Goal: Submit feedback/report problem: Submit feedback/report problem

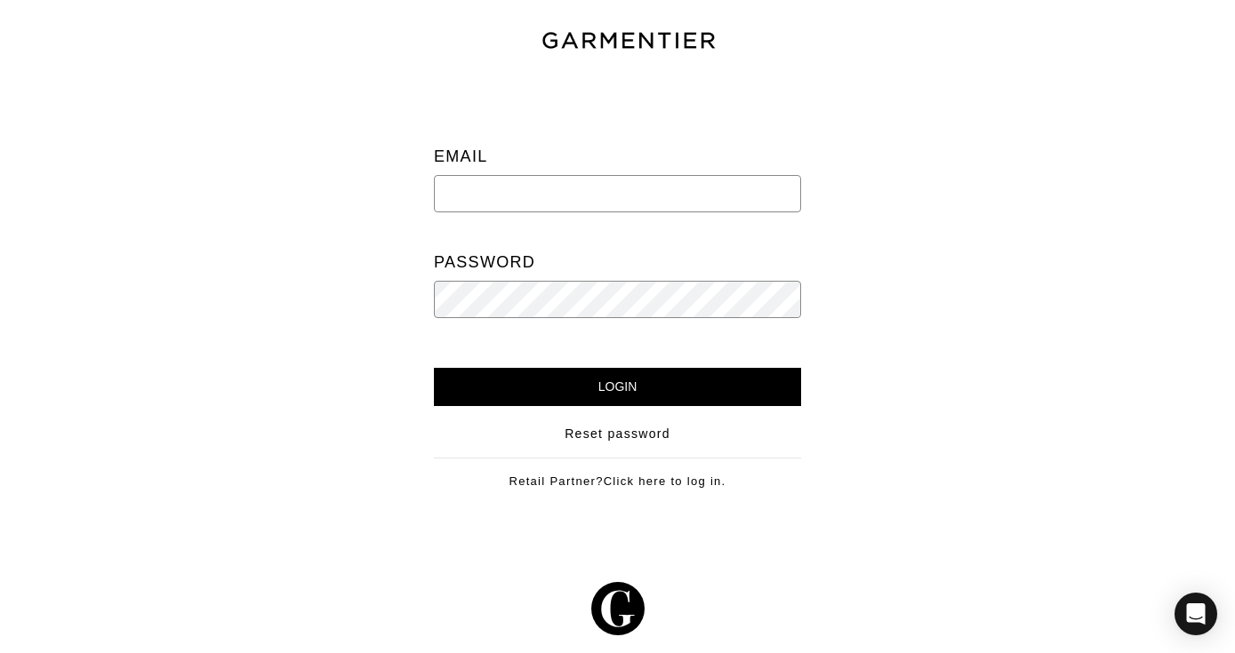
click at [532, 192] on input "email" at bounding box center [617, 193] width 367 height 37
type input "cat@stylebyracheldc.com"
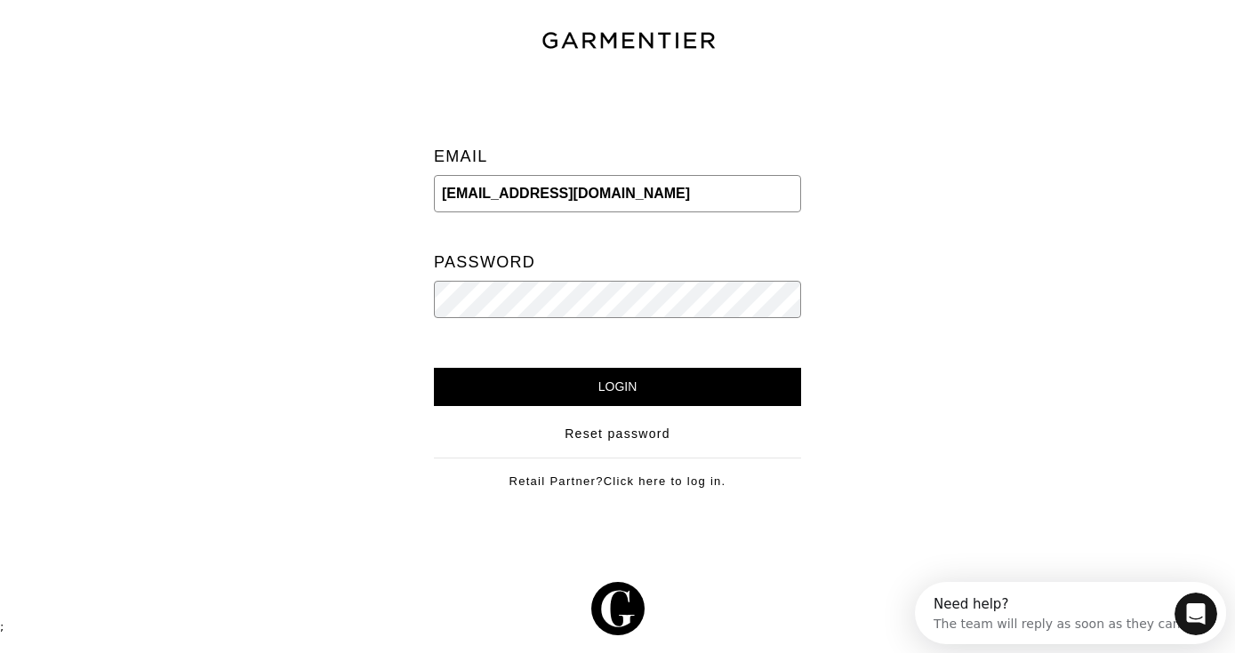
click at [675, 391] on input "Login" at bounding box center [617, 387] width 367 height 38
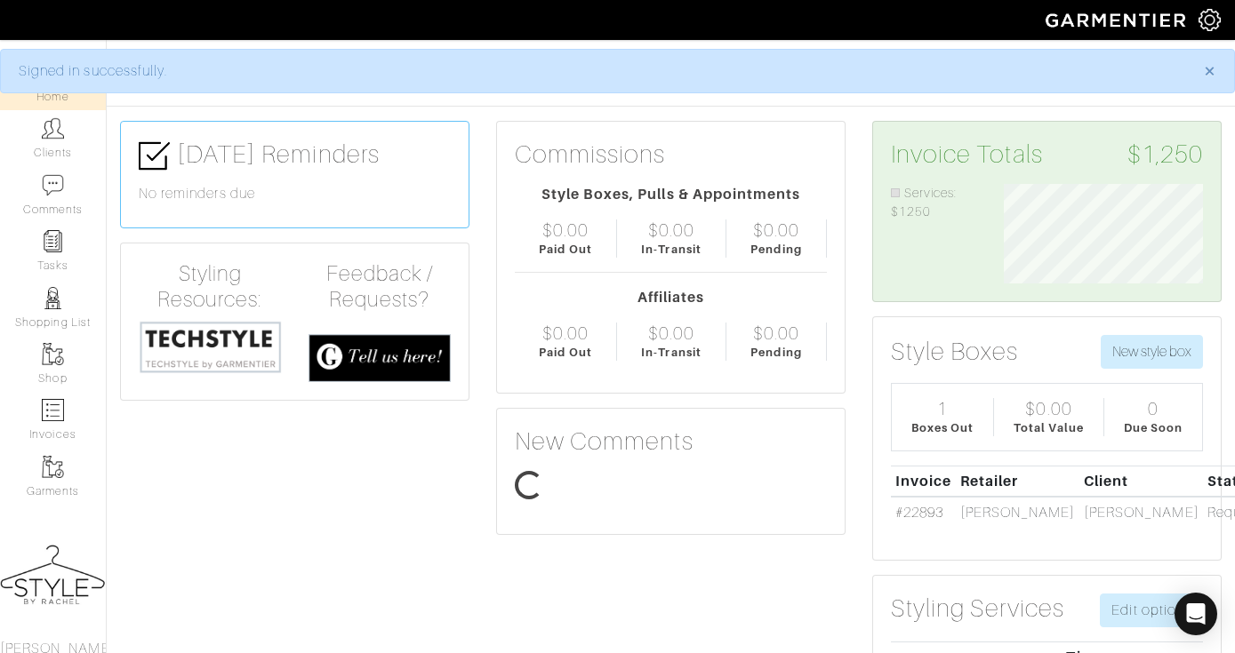
scroll to position [100, 226]
click at [46, 140] on link "Clients" at bounding box center [53, 138] width 106 height 56
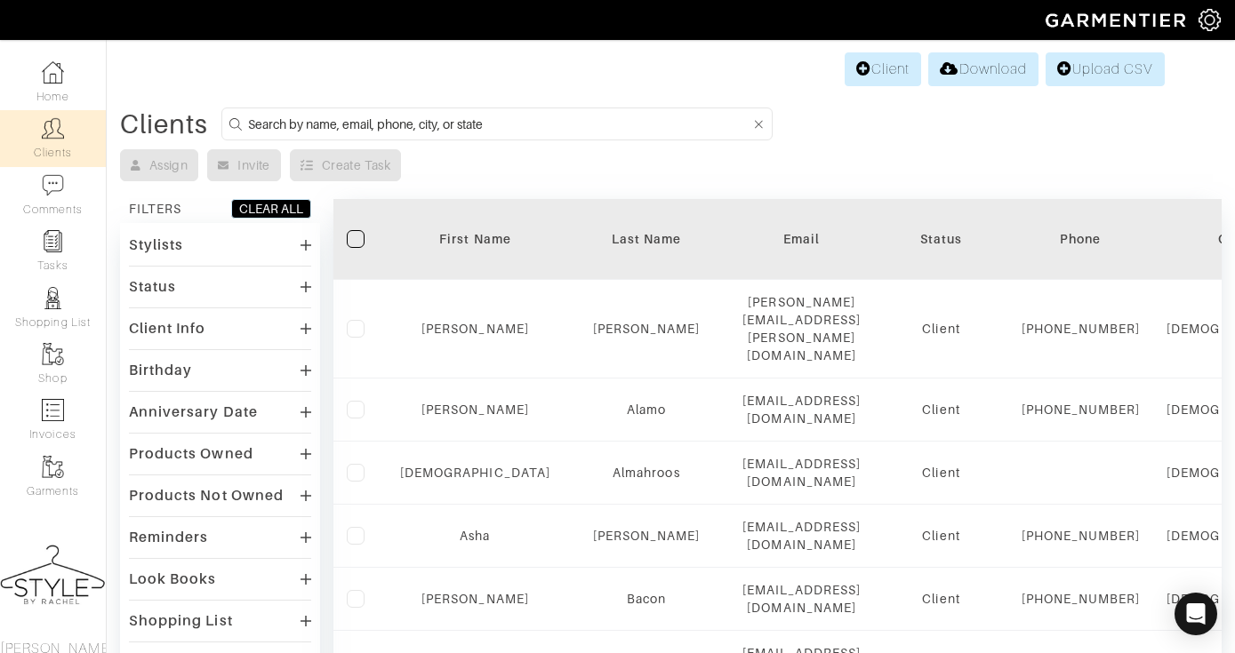
click at [462, 118] on input at bounding box center [499, 124] width 502 height 22
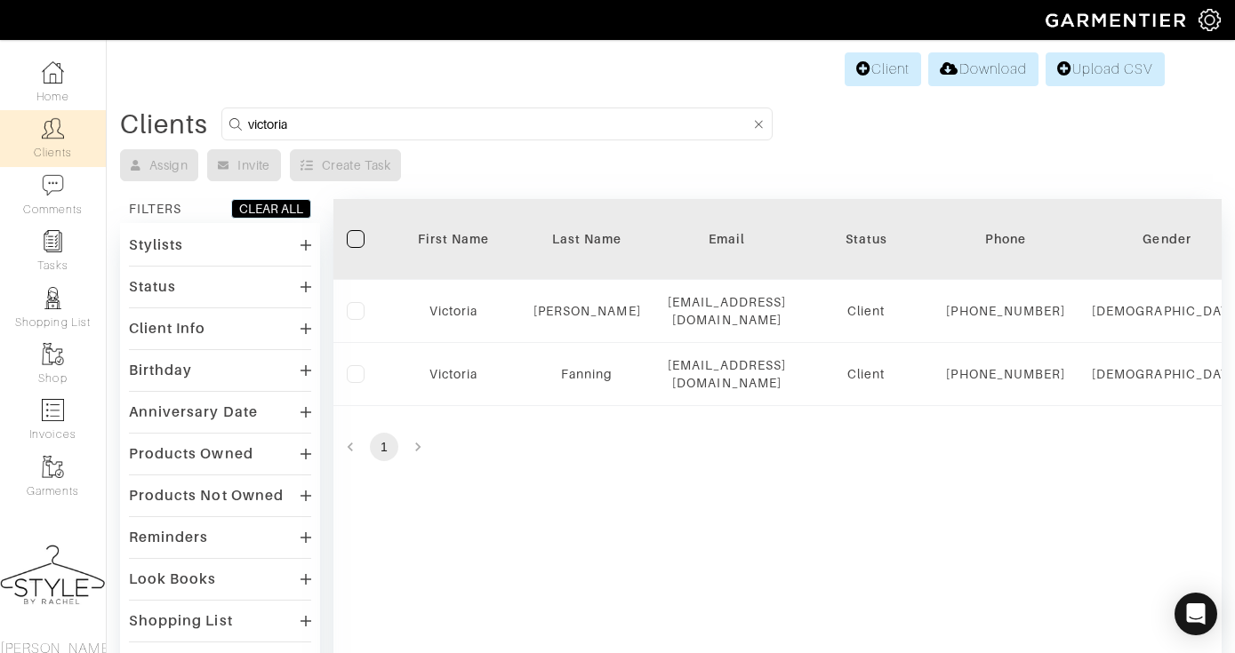
type input "Victoria"
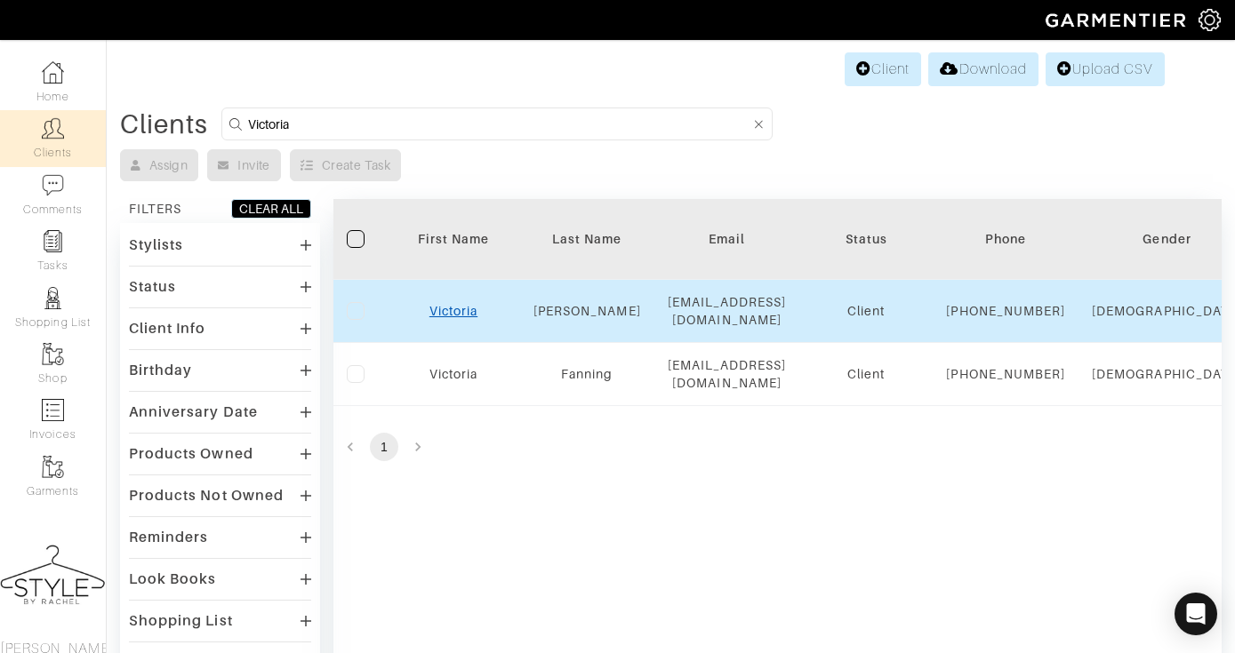
drag, startPoint x: 482, startPoint y: 104, endPoint x: 469, endPoint y: 322, distance: 218.2
click at [469, 318] on link "Victoria" at bounding box center [453, 311] width 48 height 14
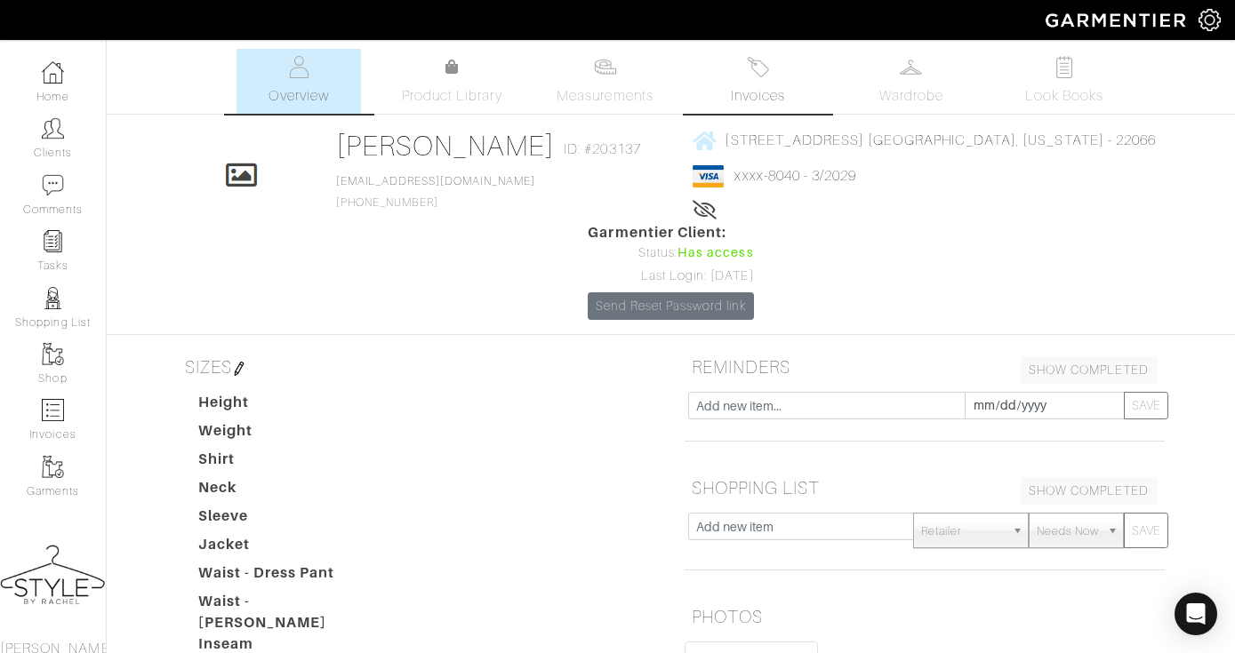
click at [750, 68] on img at bounding box center [758, 67] width 22 height 22
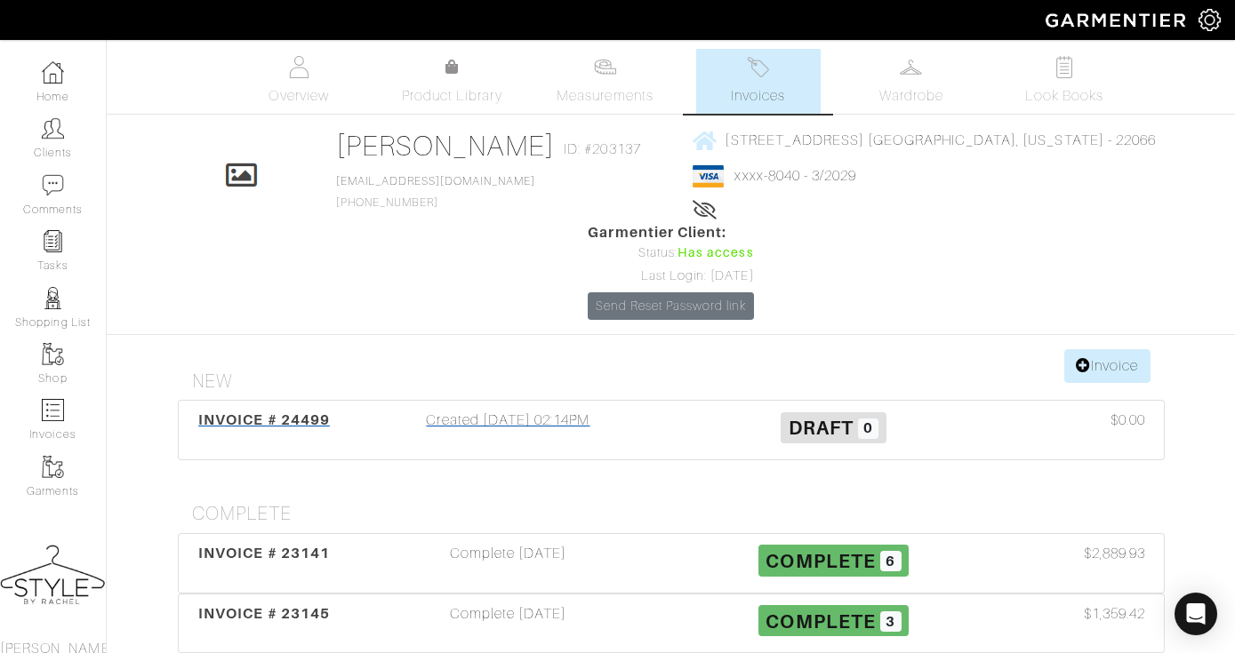
click at [264, 412] on span "INVOICE # 24499" at bounding box center [264, 420] width 132 height 17
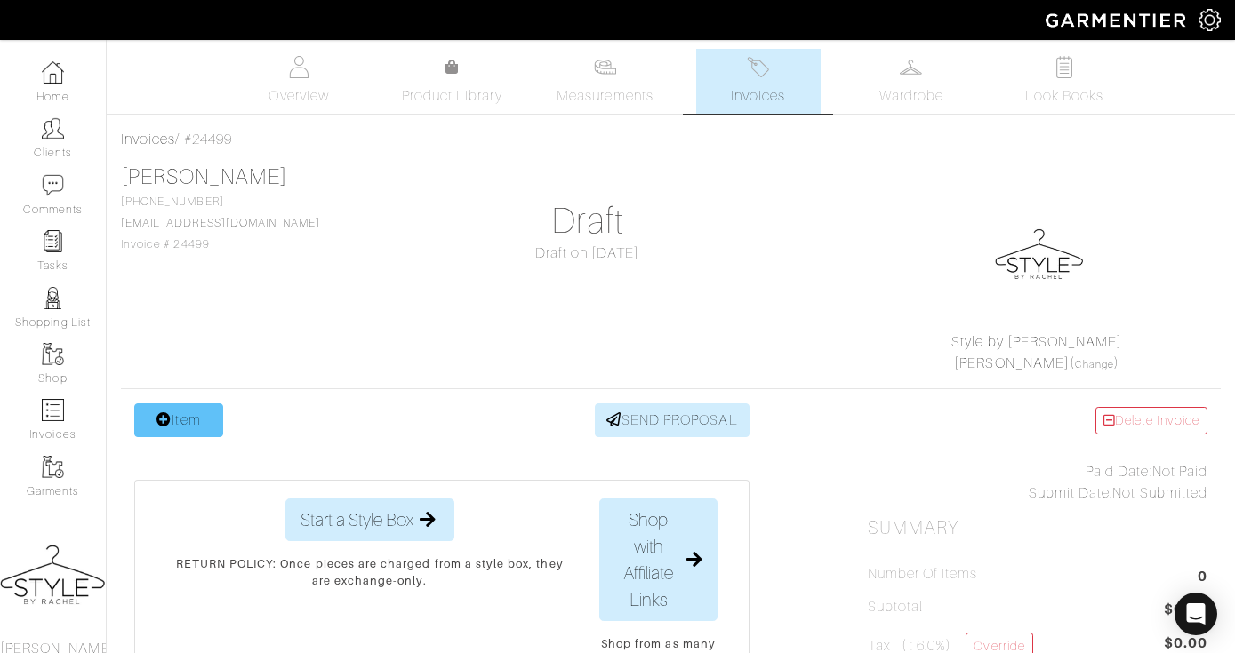
click at [183, 429] on link "Item" at bounding box center [178, 421] width 89 height 34
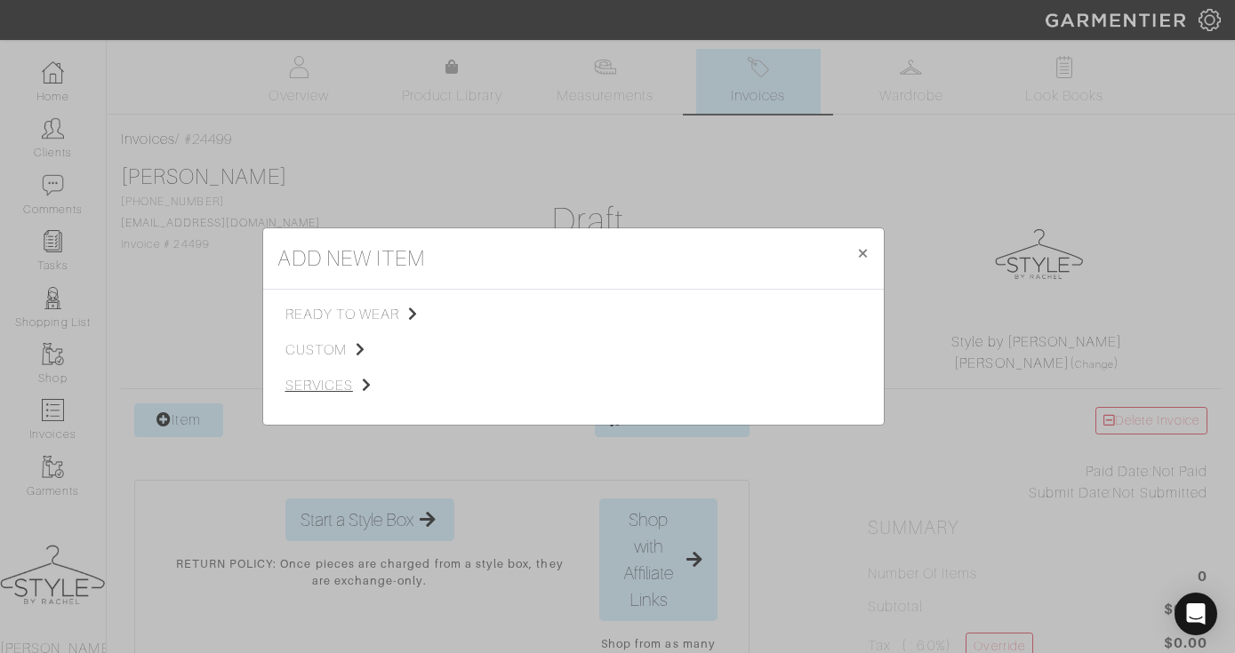
click at [322, 387] on span "services" at bounding box center [374, 385] width 179 height 21
click at [575, 314] on span "Styling Service" at bounding box center [535, 313] width 88 height 14
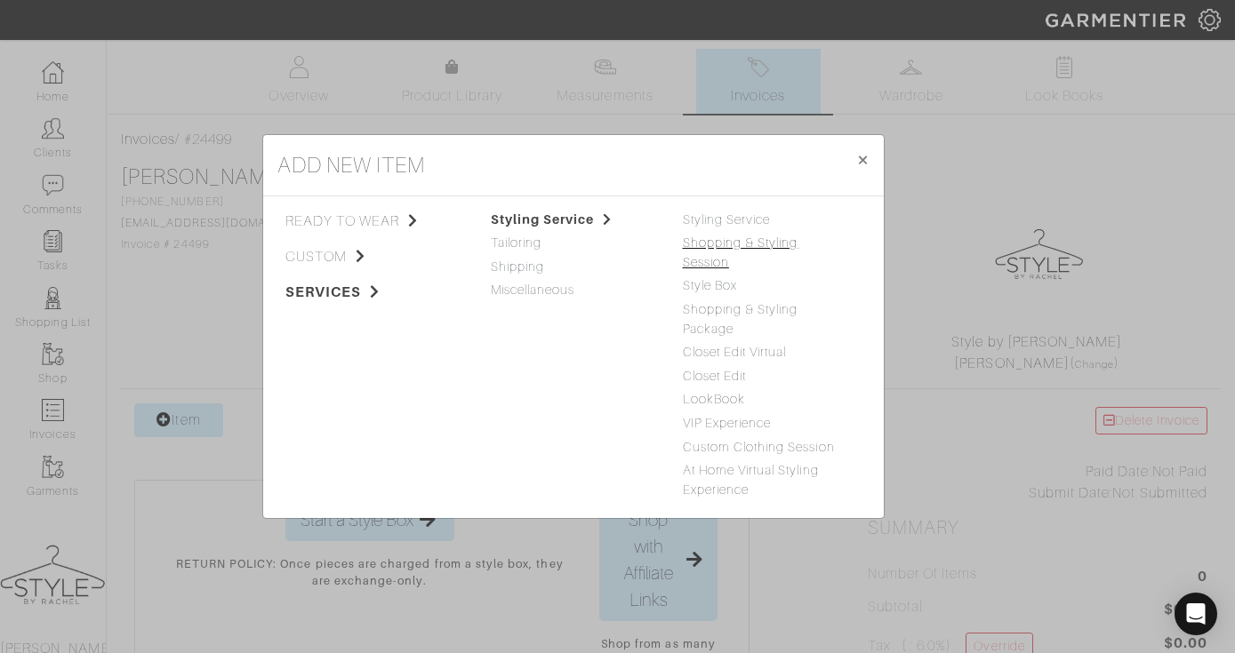
click at [694, 264] on link "Shopping & Styling Session" at bounding box center [741, 253] width 116 height 34
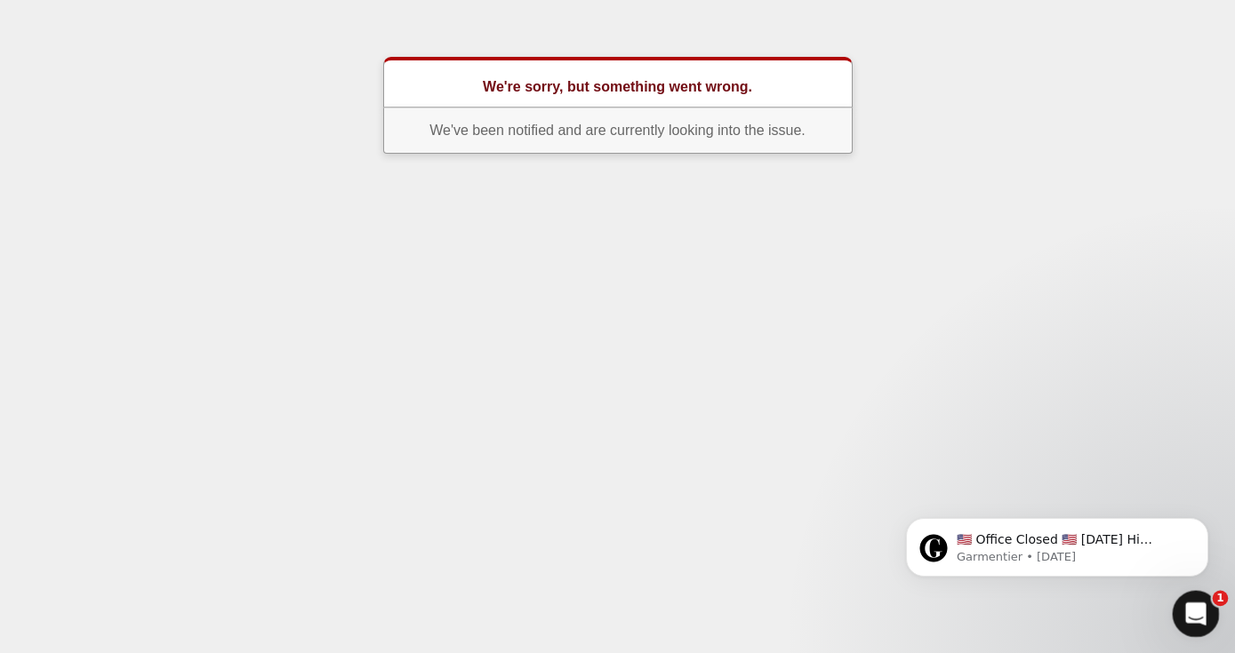
click at [1185, 613] on icon "Open Intercom Messenger" at bounding box center [1193, 611] width 29 height 29
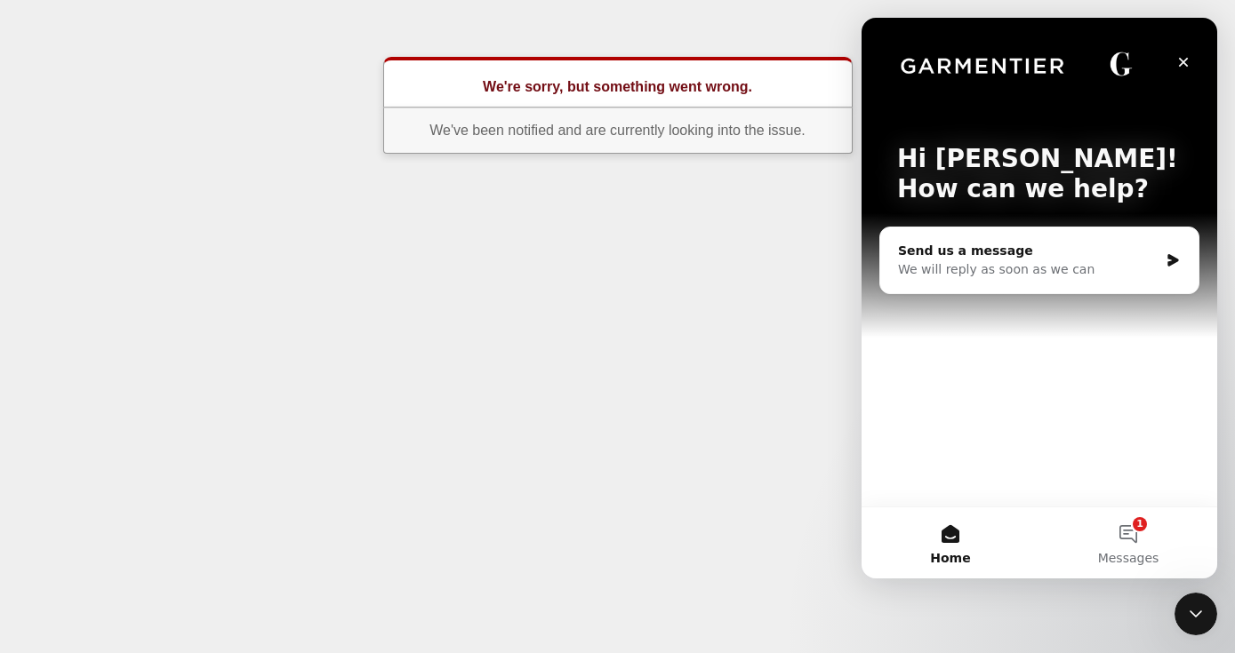
click at [970, 264] on div "We will reply as soon as we can" at bounding box center [1028, 269] width 260 height 19
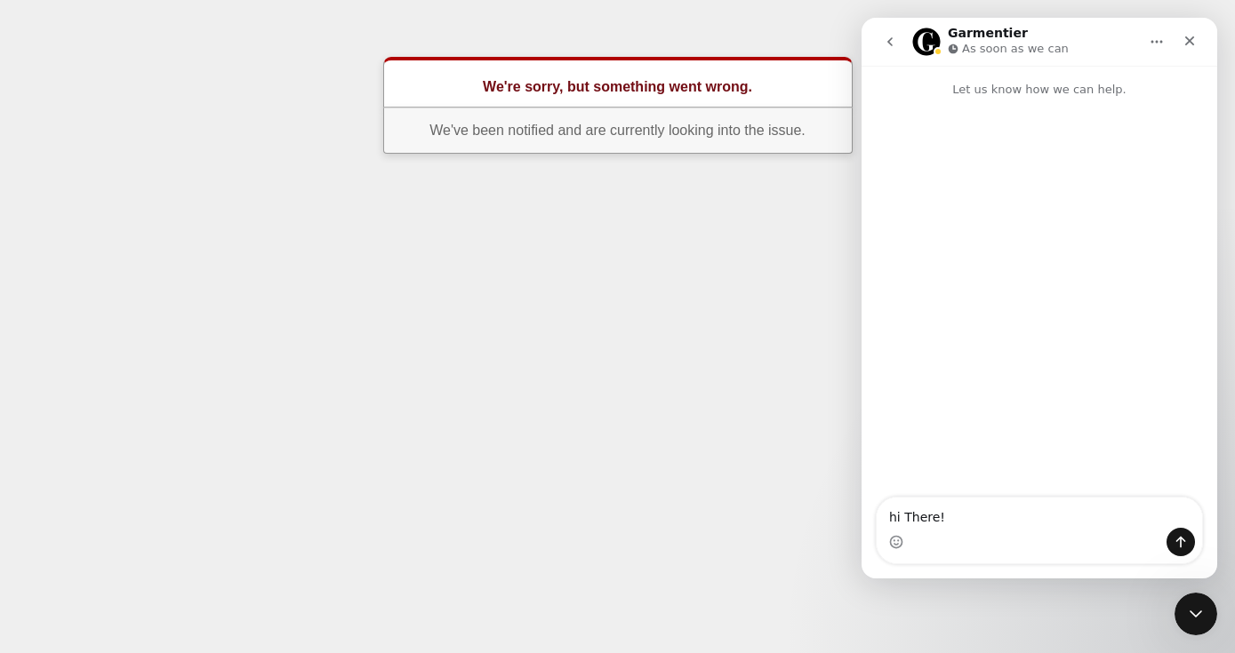
drag, startPoint x: 949, startPoint y: 520, endPoint x: 840, endPoint y: 508, distance: 109.2
click at [862, 508] on html "Garmentier As soon as we can Let us know how we can help. hi There! hi There!" at bounding box center [1040, 298] width 356 height 561
type textarea "h"
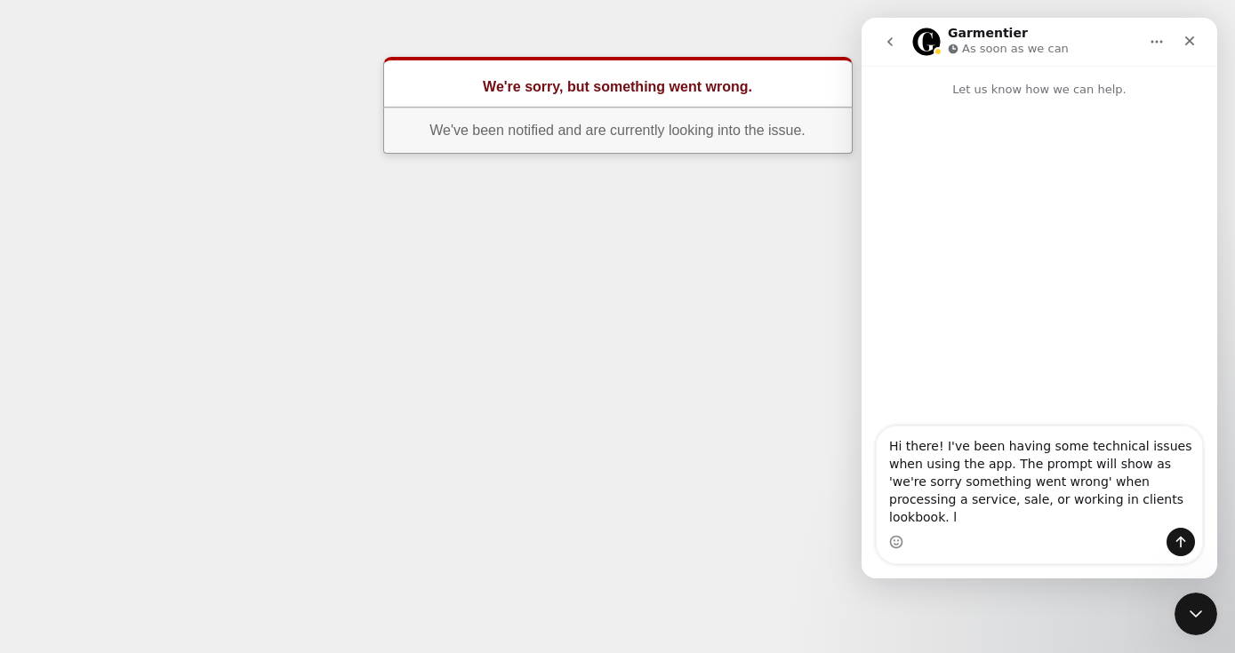
type textarea "Hi there! I've been having some technical issues when using the app. The prompt…"
